Goal: Information Seeking & Learning: Learn about a topic

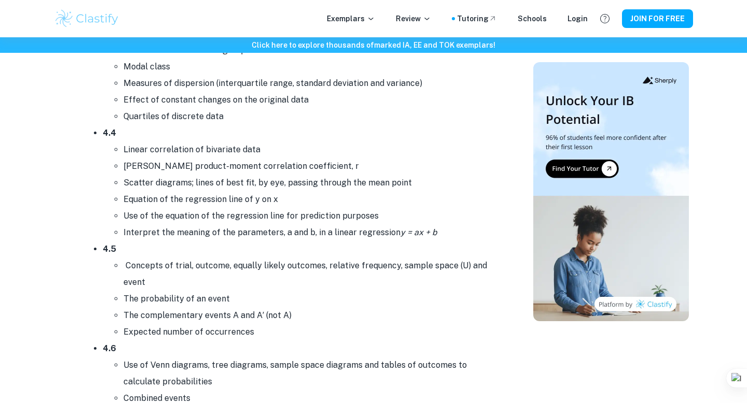
scroll to position [4442, 0]
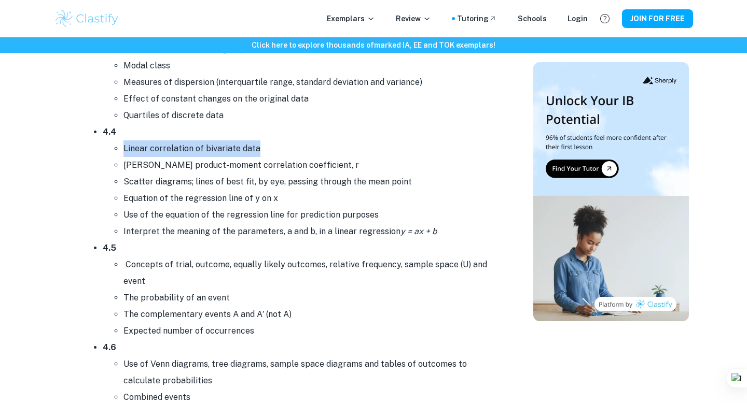
drag, startPoint x: 256, startPoint y: 145, endPoint x: 102, endPoint y: 141, distance: 153.6
click at [102, 141] on ul "4.1 Concepts of population, sample, random sample, discrete and continuous data…" at bounding box center [289, 381] width 415 height 1112
copy li "Linear correlation of bivariate data"
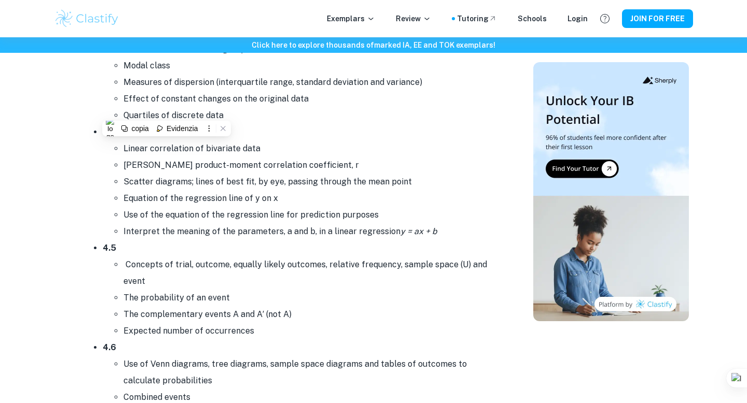
click at [407, 126] on li "4.4 Linear correlation of bivariate data [PERSON_NAME] product-moment correlati…" at bounding box center [300, 182] width 394 height 116
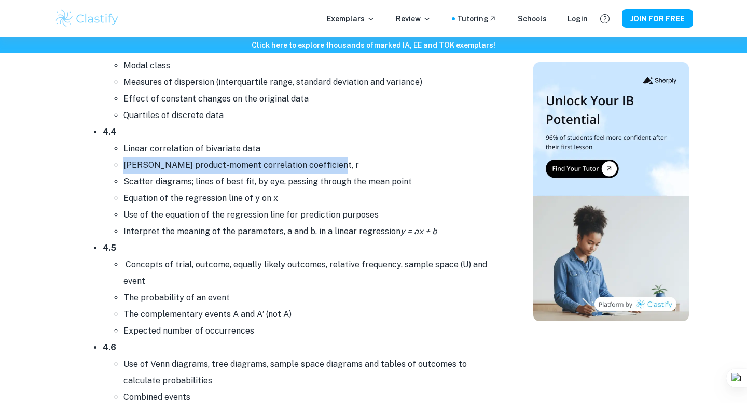
drag, startPoint x: 321, startPoint y: 159, endPoint x: 115, endPoint y: 155, distance: 205.9
click at [115, 155] on ul "Linear correlation of bivariate data [PERSON_NAME] product-moment correlation c…" at bounding box center [300, 191] width 394 height 100
copy li "[PERSON_NAME] product-moment correlation coefficient, r"
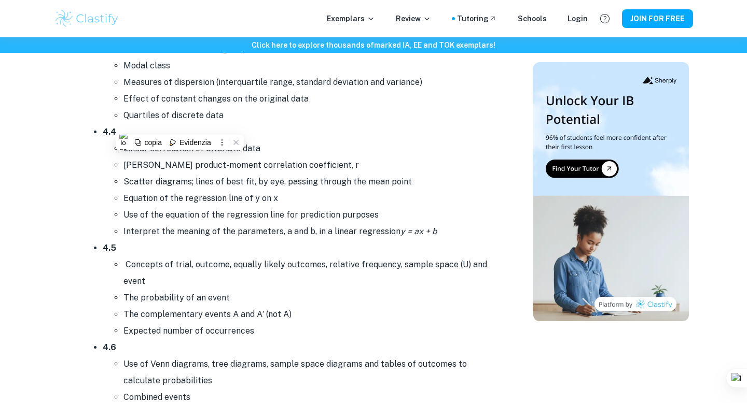
click at [488, 176] on li "Scatter diagrams; lines of best fit, by eye, passing through the mean point" at bounding box center [309, 182] width 373 height 17
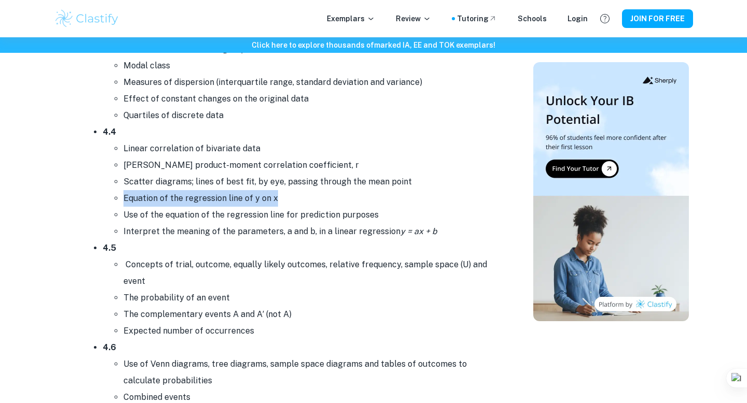
drag, startPoint x: 276, startPoint y: 191, endPoint x: 99, endPoint y: 189, distance: 177.4
click at [99, 189] on ul "4.1 Concepts of population, sample, random sample, discrete and continuous data…" at bounding box center [289, 381] width 415 height 1112
copy li "Equation of the regression line of y on x"
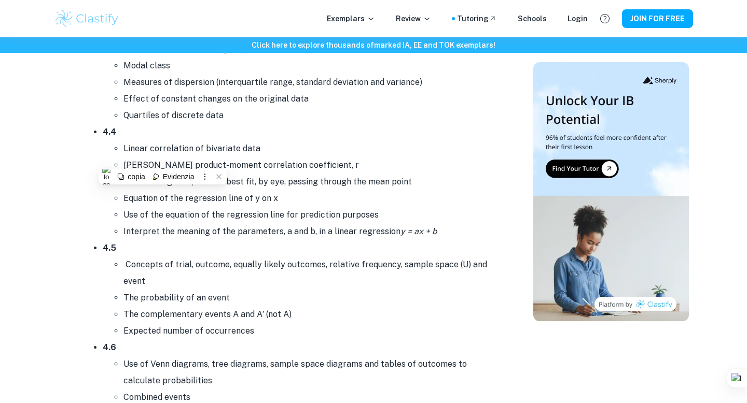
click at [482, 227] on li "Interpret the meaning of the parameters, a and b, in a linear regression y = ax…" at bounding box center [309, 232] width 373 height 17
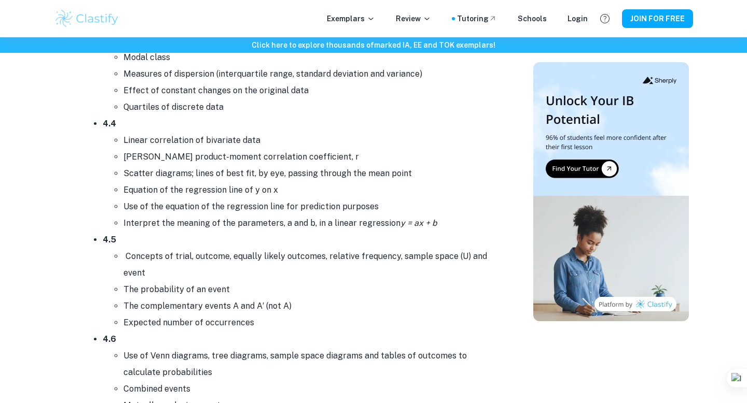
scroll to position [4459, 0]
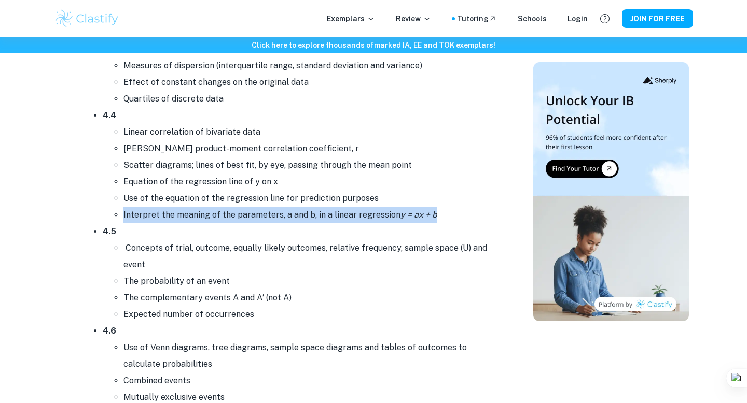
drag, startPoint x: 122, startPoint y: 207, endPoint x: 457, endPoint y: 213, distance: 334.5
click at [457, 213] on ul "Linear correlation of bivariate data [PERSON_NAME] product-moment correlation c…" at bounding box center [300, 174] width 394 height 100
copy li "Interpret the meaning of the parameters, a and b, in a linear regression y = ax…"
